Goal: Task Accomplishment & Management: Manage account settings

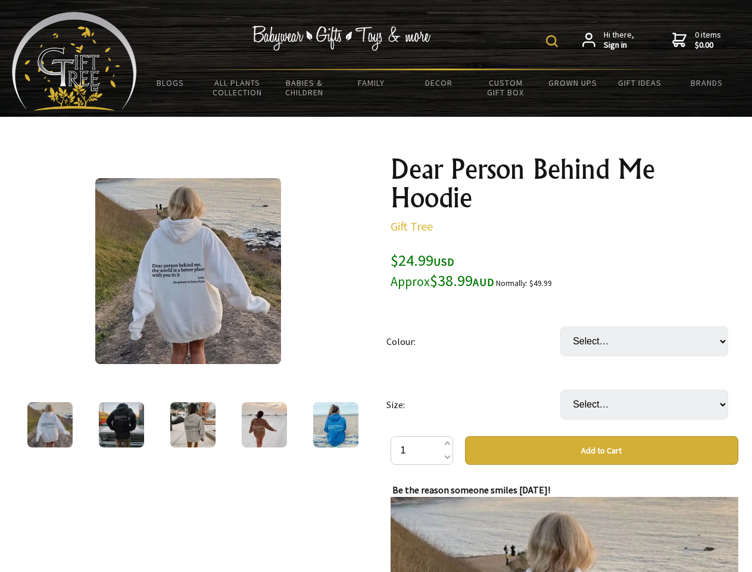
click at [554, 41] on img at bounding box center [552, 41] width 12 height 12
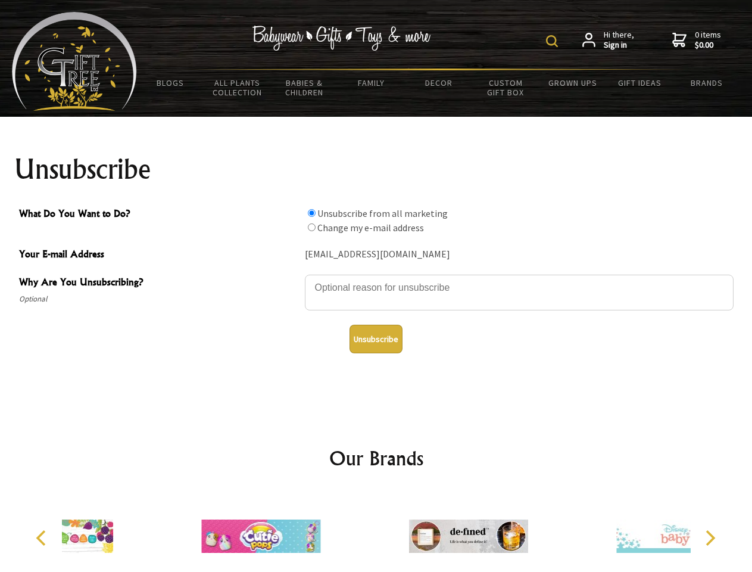
click at [554, 41] on img at bounding box center [552, 41] width 12 height 12
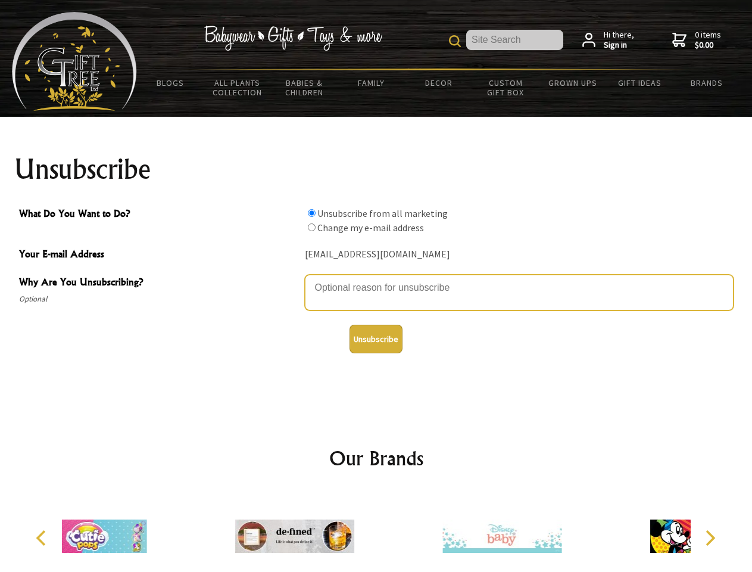
click at [377, 279] on textarea "Why Are You Unsubscribing?" at bounding box center [519, 293] width 429 height 36
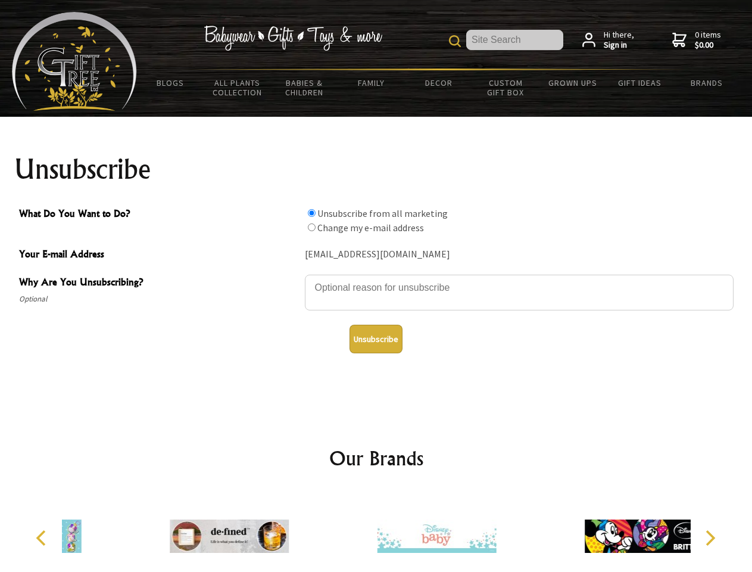
click at [312, 213] on input "What Do You Want to Do?" at bounding box center [312, 213] width 8 height 8
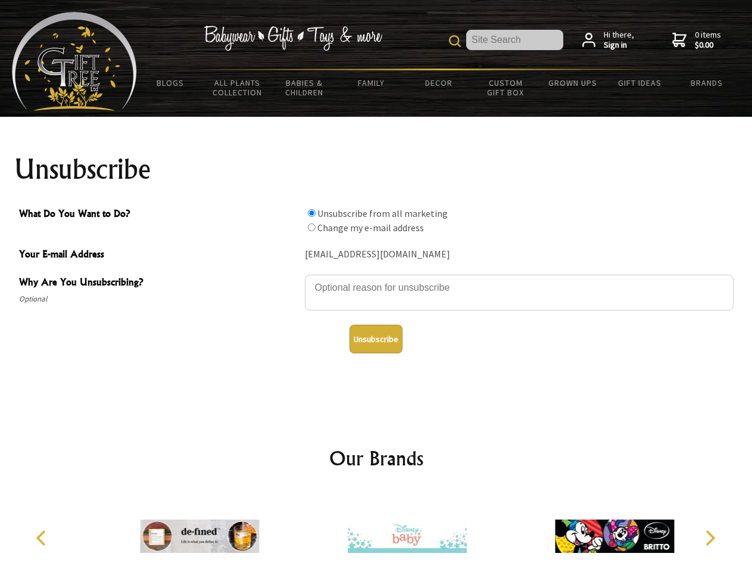
click at [312, 227] on input "What Do You Want to Do?" at bounding box center [312, 227] width 8 height 8
radio input "true"
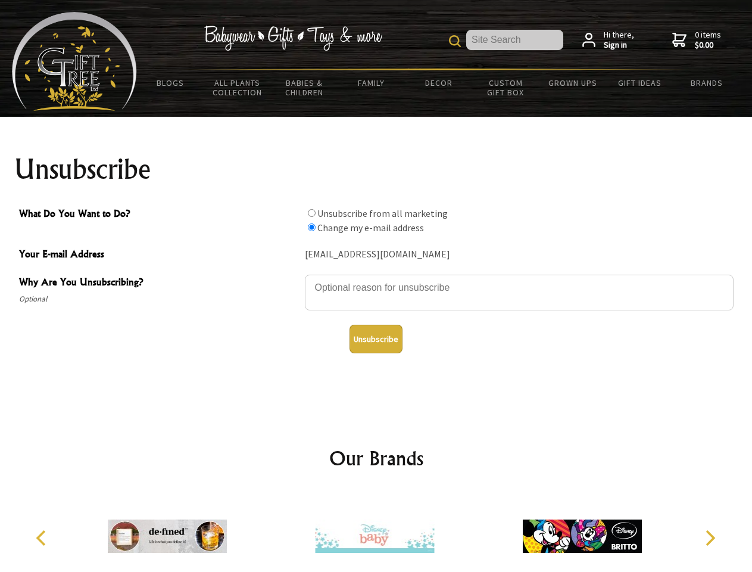
click at [376, 339] on button "Unsubscribe" at bounding box center [376, 339] width 53 height 29
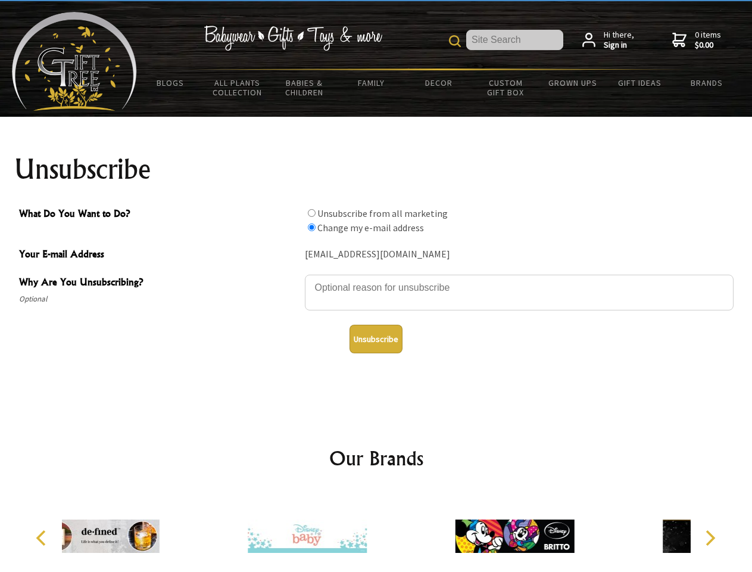
click at [377, 531] on div at bounding box center [307, 538] width 207 height 93
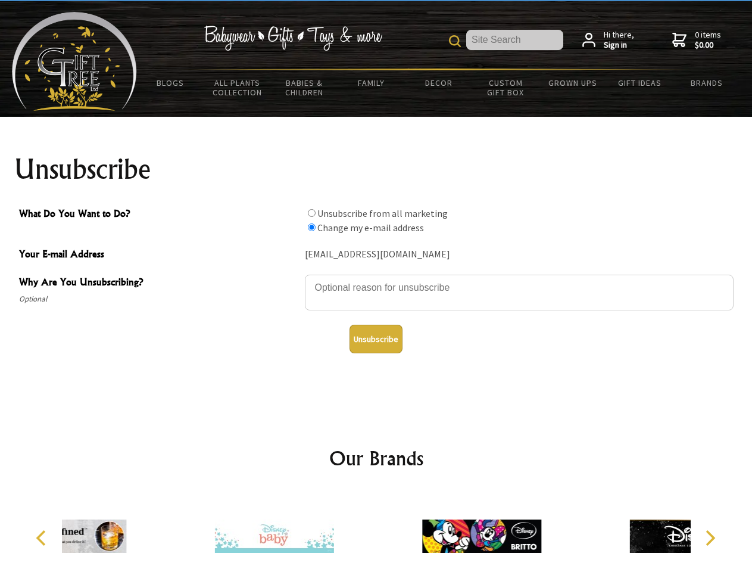
click at [43, 538] on icon "Previous" at bounding box center [42, 537] width 15 height 15
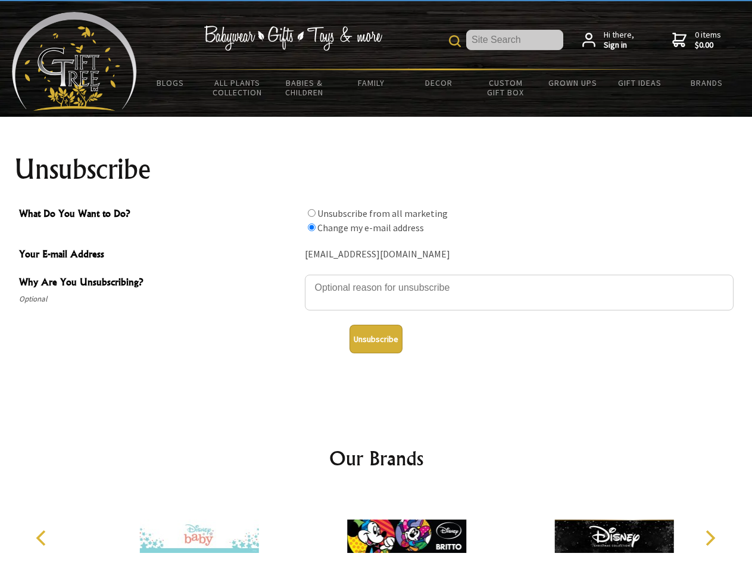
click at [710, 538] on icon "Next" at bounding box center [709, 537] width 15 height 15
